Goal: Task Accomplishment & Management: Manage account settings

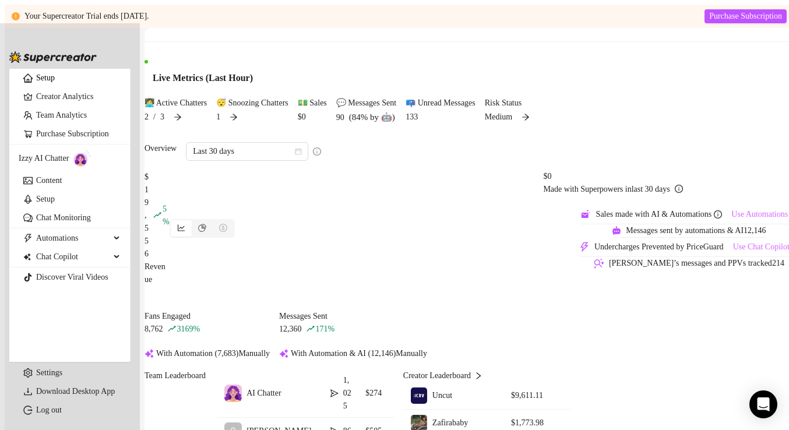
scroll to position [12, 0]
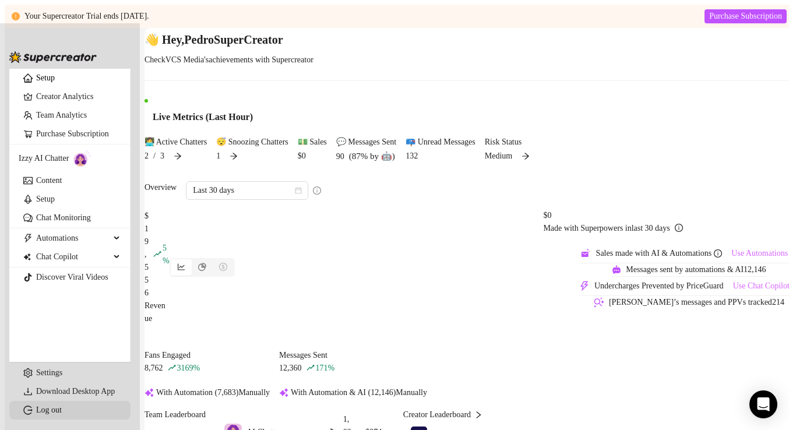
click at [43, 405] on link "Log out" at bounding box center [49, 409] width 26 height 9
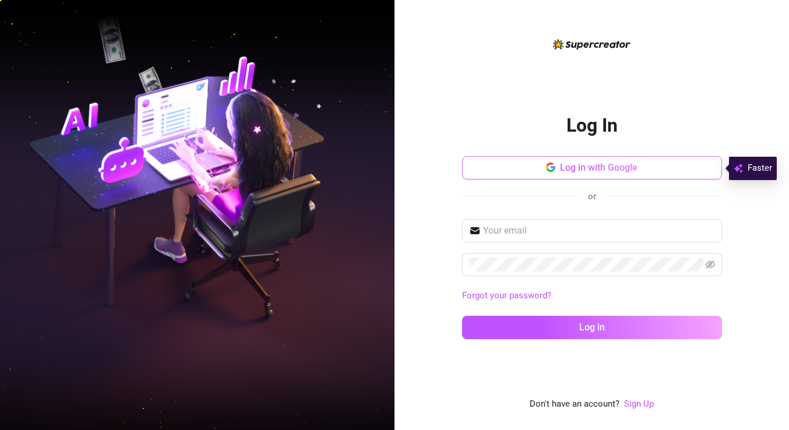
click at [573, 171] on span "Log in with Google" at bounding box center [598, 167] width 77 height 11
